Goal: Book appointment/travel/reservation

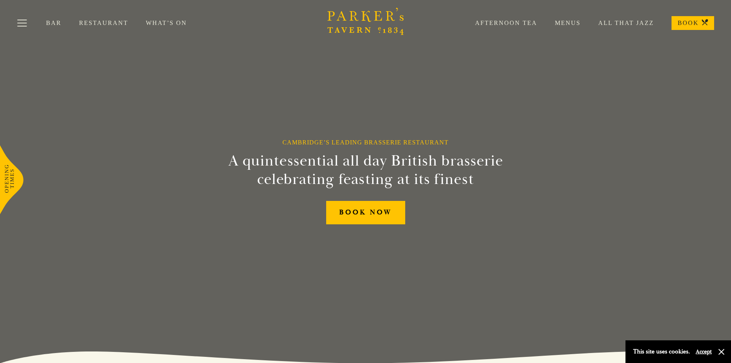
click at [551, 24] on link "Menus" at bounding box center [558, 23] width 43 height 8
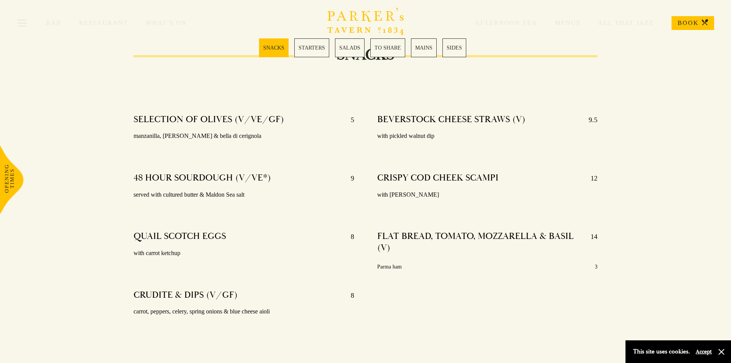
scroll to position [230, 0]
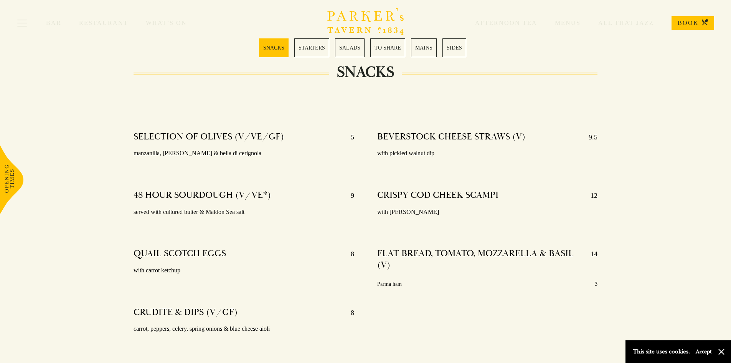
click at [426, 52] on link "MAINS" at bounding box center [424, 47] width 26 height 19
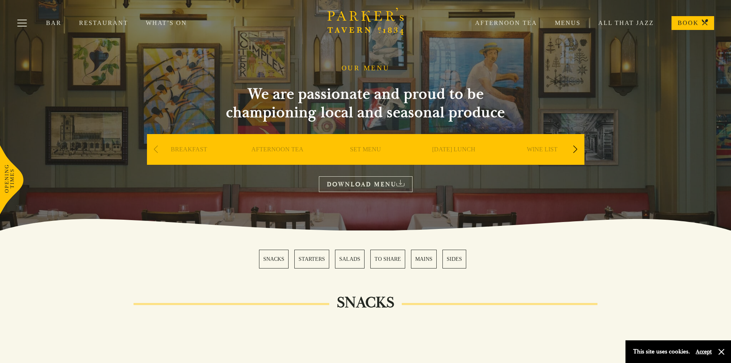
click at [473, 23] on link "Afternoon Tea" at bounding box center [497, 23] width 80 height 8
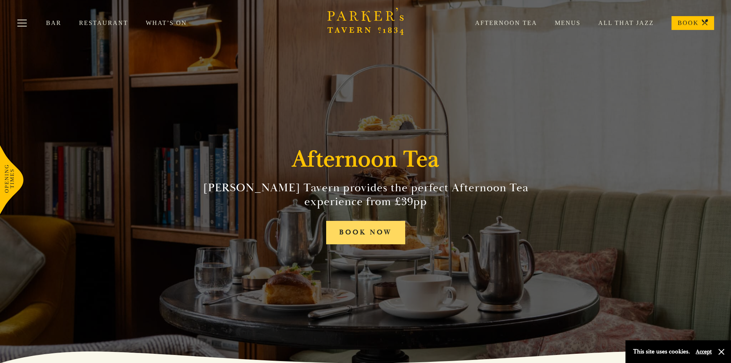
click at [373, 244] on link "BOOK NOW" at bounding box center [365, 232] width 79 height 23
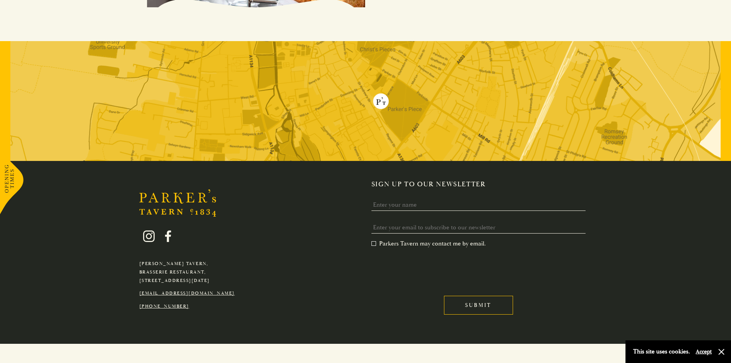
scroll to position [1036, 0]
